Goal: Information Seeking & Learning: Learn about a topic

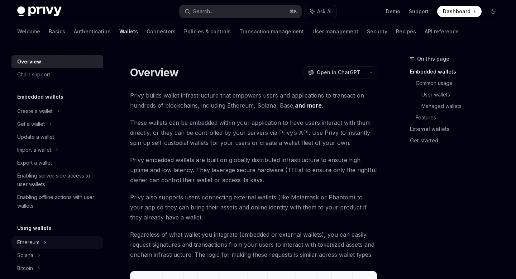
click at [39, 115] on div "Ethereum" at bounding box center [34, 111] width 35 height 9
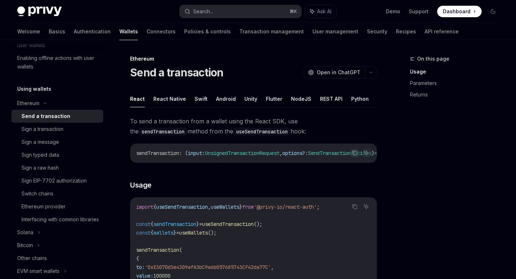
scroll to position [140, 0]
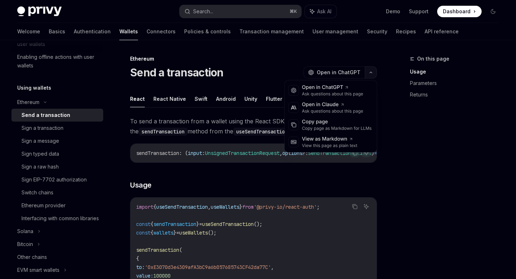
click at [372, 74] on button "button" at bounding box center [371, 72] width 12 height 12
click at [329, 127] on div "Copy page as Markdown for LLMs" at bounding box center [337, 128] width 70 height 6
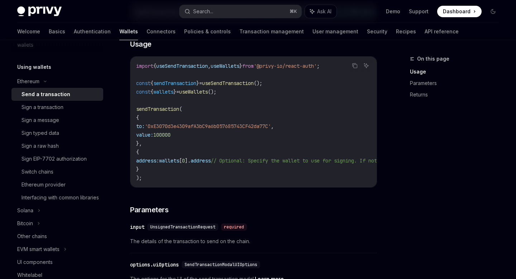
scroll to position [142, 0]
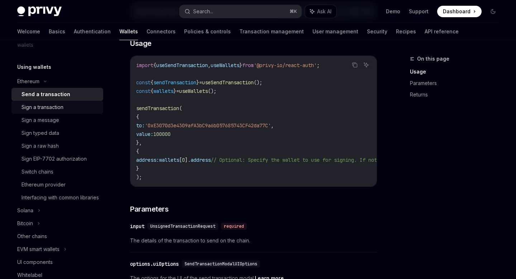
click at [45, 109] on div "Sign a transaction" at bounding box center [42, 107] width 42 height 9
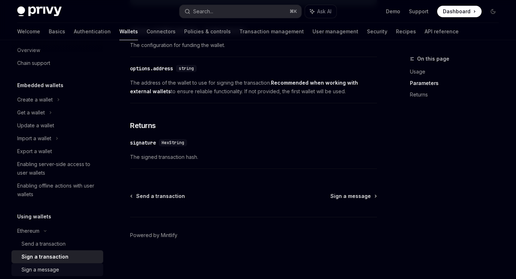
scroll to position [9, 0]
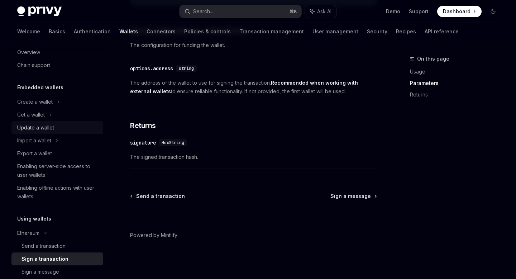
click at [32, 128] on div "Update a wallet" at bounding box center [35, 127] width 37 height 9
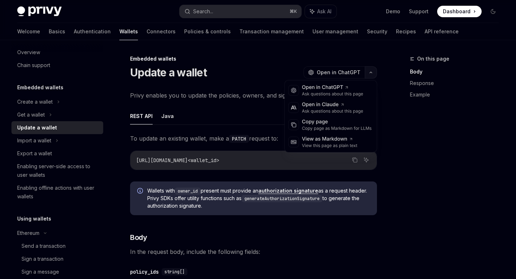
click at [369, 71] on icon "button" at bounding box center [371, 72] width 9 height 3
click at [356, 123] on div "Copy page" at bounding box center [337, 121] width 70 height 7
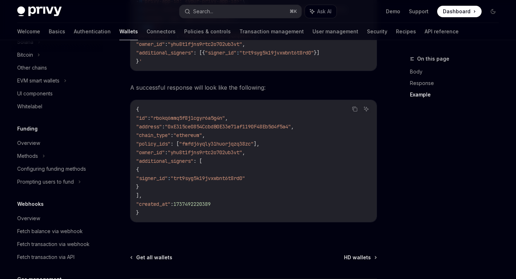
scroll to position [857, 0]
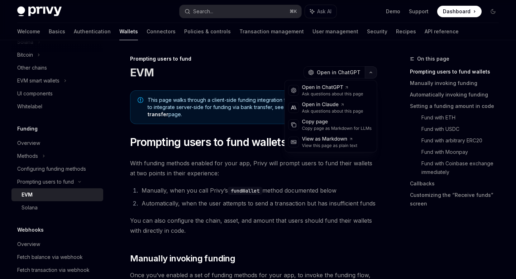
click at [372, 69] on button "button" at bounding box center [371, 72] width 12 height 12
click at [331, 128] on div "Copy page as Markdown for LLMs" at bounding box center [337, 128] width 70 height 6
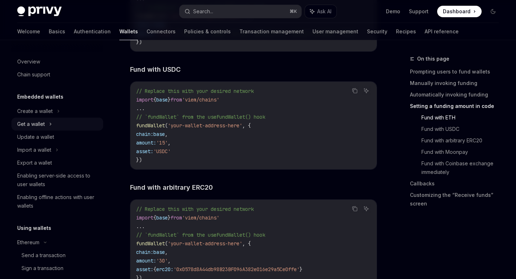
click at [48, 124] on div "Get a wallet" at bounding box center [57, 124] width 92 height 13
type textarea "*"
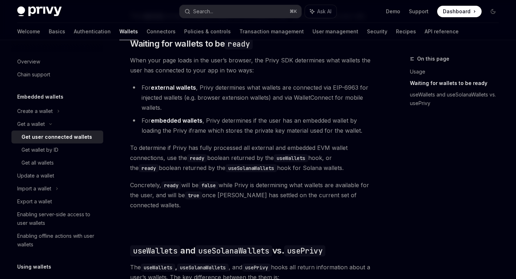
scroll to position [426, 0]
